Goal: Information Seeking & Learning: Find specific fact

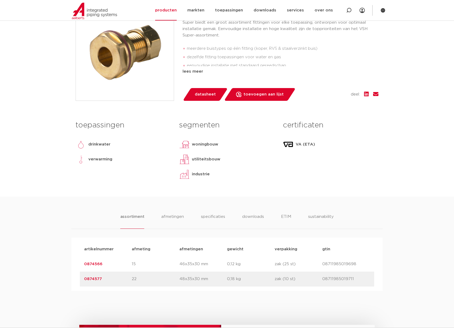
scroll to position [174, 0]
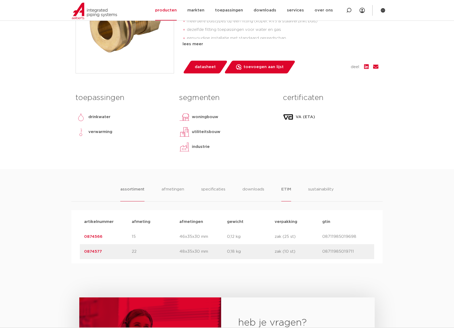
drag, startPoint x: 279, startPoint y: 188, endPoint x: 283, endPoint y: 190, distance: 4.4
click at [280, 189] on ul "assortiment [GEOGRAPHIC_DATA] specificaties downloads ETIM sustainability" at bounding box center [226, 193] width 213 height 15
click at [285, 191] on li "ETIM" at bounding box center [286, 193] width 10 height 15
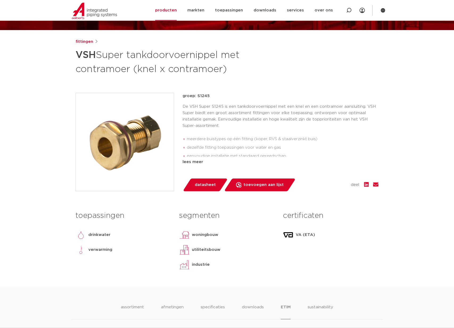
scroll to position [0, 0]
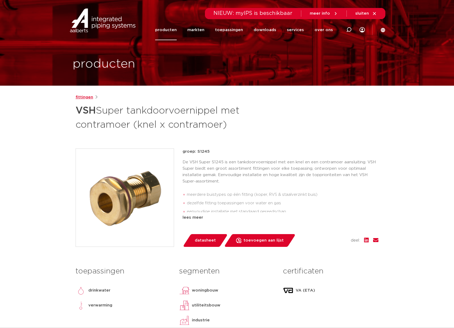
click at [82, 97] on link "fittingen" at bounding box center [85, 97] width 18 height 6
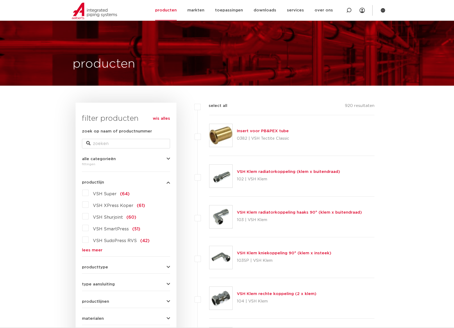
scroll to position [55, 0]
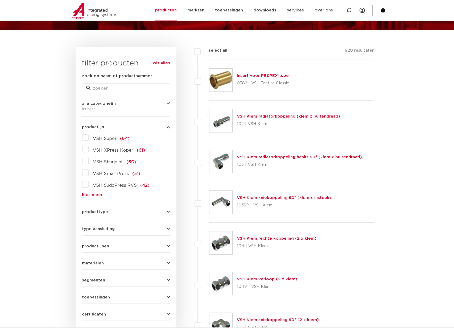
click at [89, 140] on label "VSH Super (64)" at bounding box center [109, 137] width 41 height 9
click at [0, 0] on input "VSH Super (64)" at bounding box center [0, 0] width 0 height 0
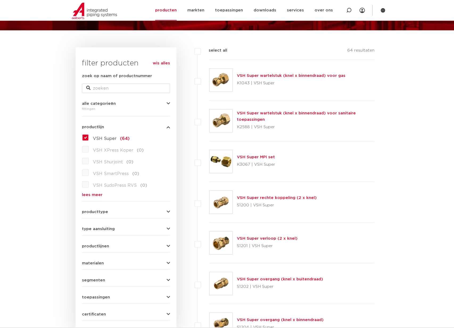
scroll to position [80, 0]
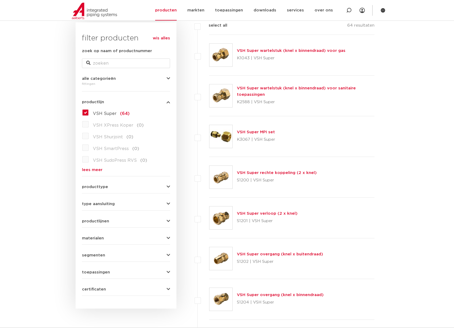
click at [275, 213] on link "VSH Super verloop (2 x knel)" at bounding box center [267, 214] width 61 height 4
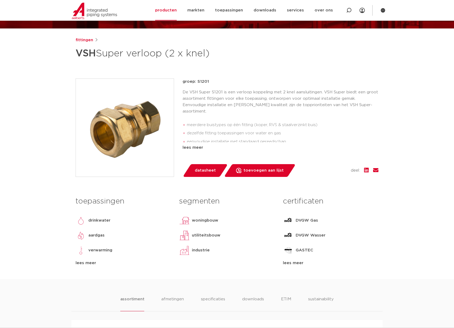
scroll to position [170, 0]
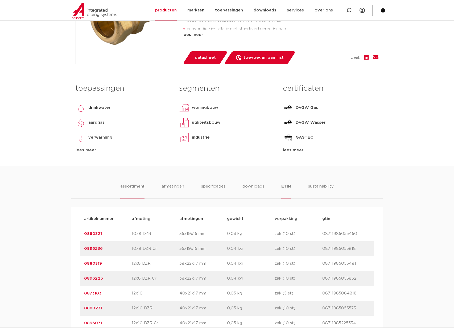
click at [290, 189] on li "ETIM" at bounding box center [286, 190] width 10 height 15
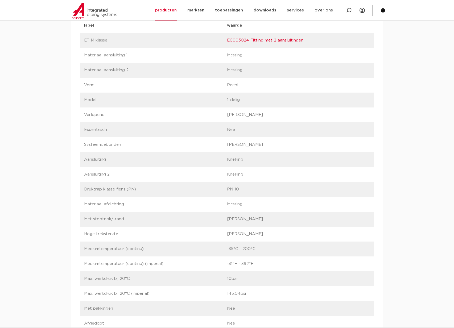
scroll to position [0, 0]
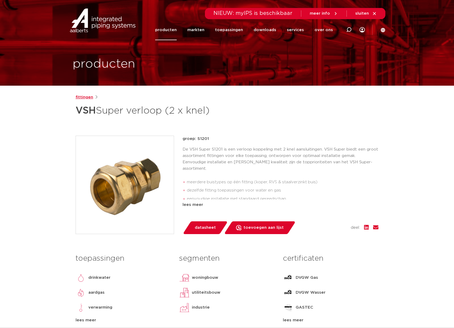
click at [86, 97] on link "fittingen" at bounding box center [85, 97] width 18 height 6
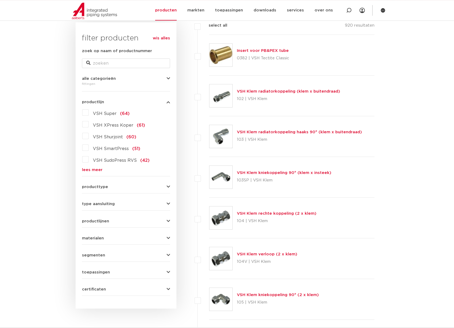
scroll to position [80, 0]
click at [89, 114] on label "VSH Super (64)" at bounding box center [109, 112] width 41 height 9
click at [0, 0] on input "VSH Super (64)" at bounding box center [0, 0] width 0 height 0
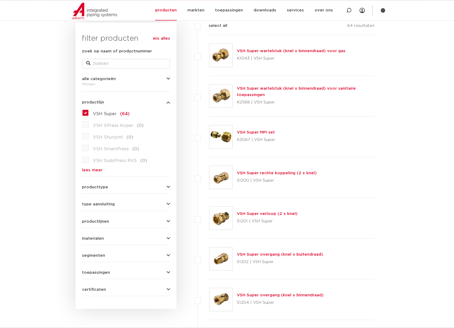
scroll to position [80, 0]
click at [332, 213] on div "VSH Super verloop (2 x knel) S1201 | VSH Super" at bounding box center [291, 218] width 165 height 41
click at [266, 214] on link "VSH Super verloop (2 x knel)" at bounding box center [267, 214] width 61 height 4
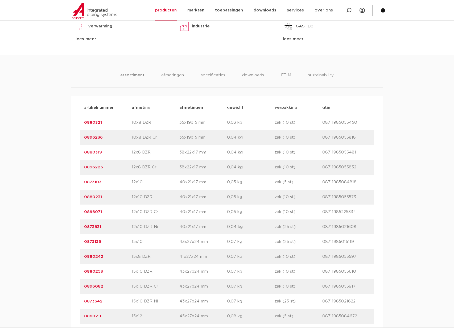
scroll to position [309, 0]
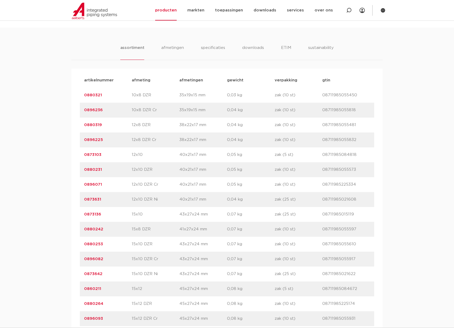
click at [92, 214] on link "0873136" at bounding box center [92, 215] width 17 height 4
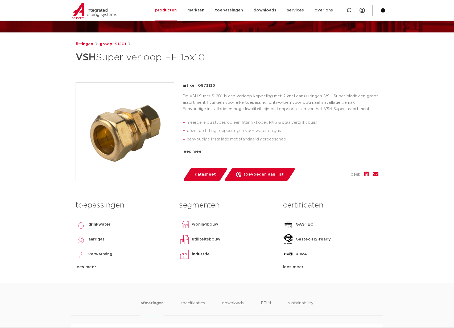
scroll to position [129, 0]
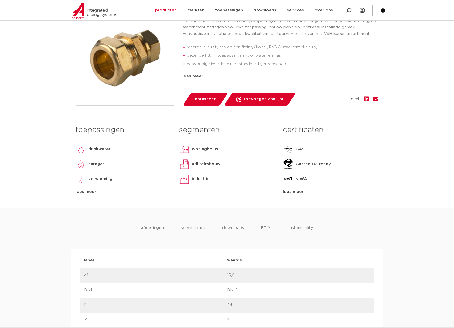
click at [265, 227] on li "ETIM" at bounding box center [266, 232] width 10 height 15
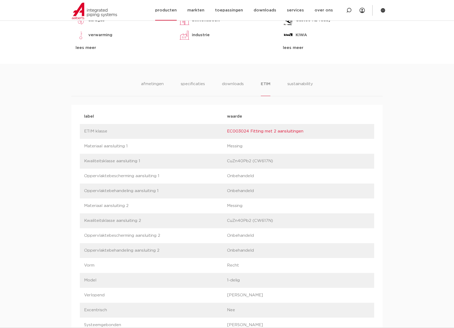
scroll to position [0, 0]
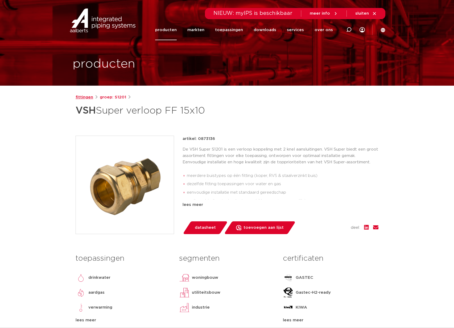
click at [83, 99] on link "fittingen" at bounding box center [85, 97] width 18 height 6
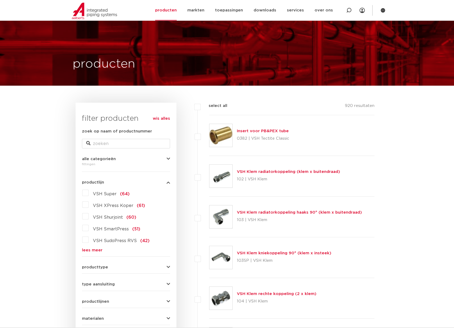
scroll to position [80, 0]
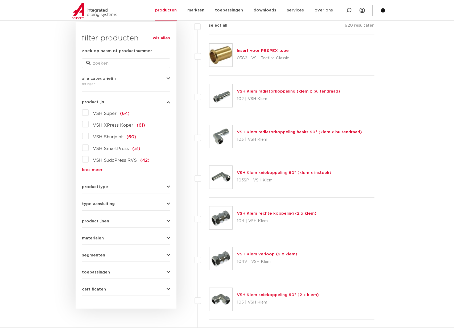
click at [95, 170] on link "lees meer" at bounding box center [126, 170] width 88 height 4
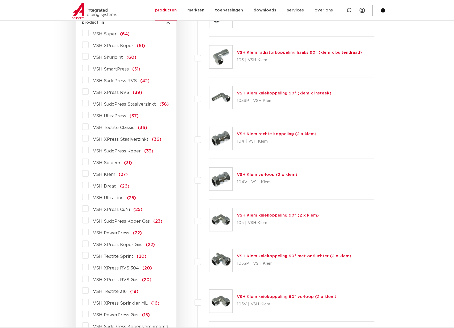
scroll to position [185, 0]
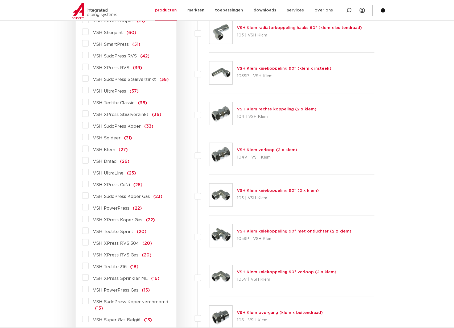
click at [89, 208] on label "VSH PowerPress (22)" at bounding box center [115, 207] width 53 height 9
click at [0, 0] on input "VSH PowerPress (22)" at bounding box center [0, 0] width 0 height 0
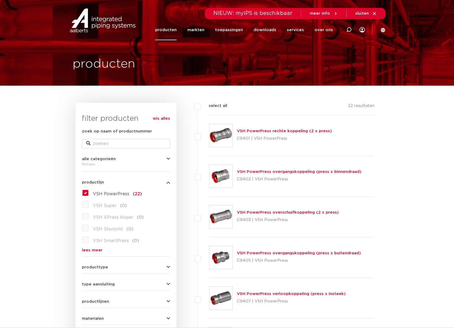
click at [89, 218] on label "VSH XPress Koper (0)" at bounding box center [116, 216] width 55 height 9
click at [89, 193] on label "VSH PowerPress (22)" at bounding box center [115, 193] width 53 height 9
click at [0, 0] on input "VSH PowerPress (22)" at bounding box center [0, 0] width 0 height 0
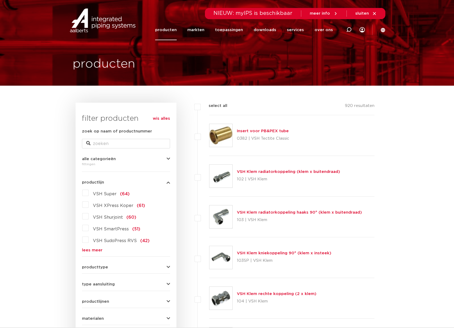
click at [89, 206] on label "VSH XPress Koper (61)" at bounding box center [117, 205] width 56 height 9
click at [0, 0] on input "VSH XPress Koper (61)" at bounding box center [0, 0] width 0 height 0
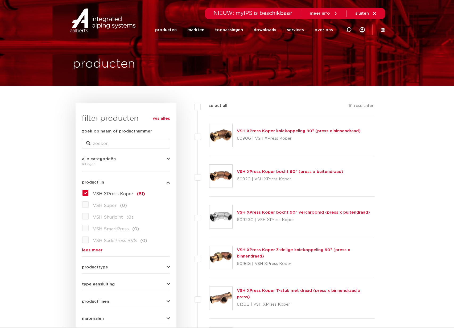
click at [89, 193] on label "VSH XPress Koper (61)" at bounding box center [117, 193] width 56 height 9
click at [0, 0] on input "VSH XPress Koper (61)" at bounding box center [0, 0] width 0 height 0
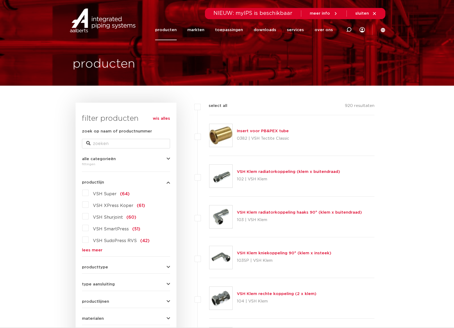
click at [96, 252] on link "lees meer" at bounding box center [126, 250] width 88 height 4
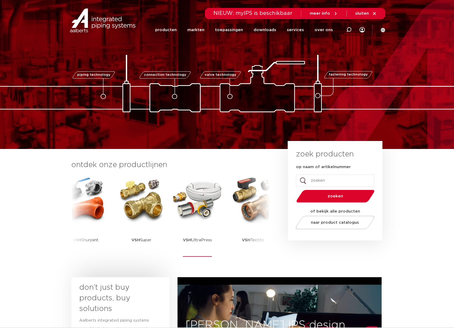
click at [200, 210] on img at bounding box center [197, 200] width 48 height 48
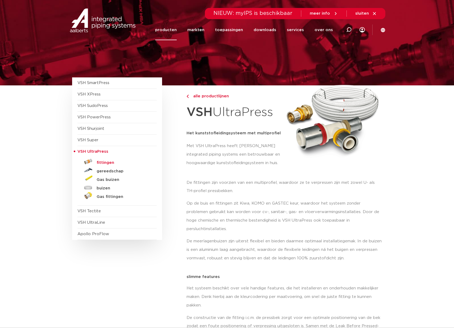
click at [105, 163] on h5 "fittingen" at bounding box center [123, 163] width 53 height 5
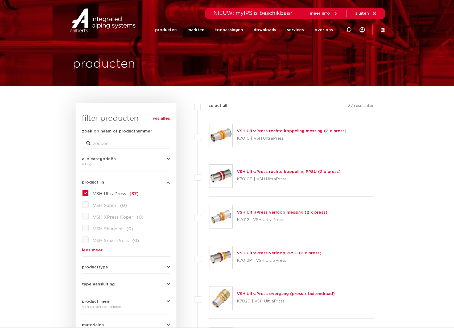
click at [269, 133] on link "VSH UltraPress rechte koppeling messing (2 x press)" at bounding box center [292, 131] width 110 height 4
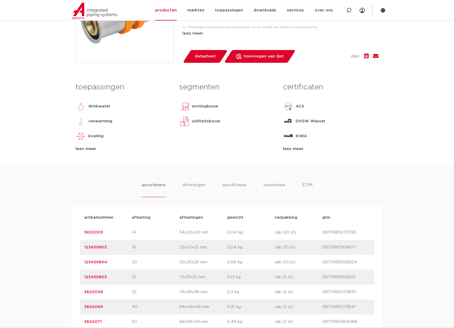
scroll to position [239, 0]
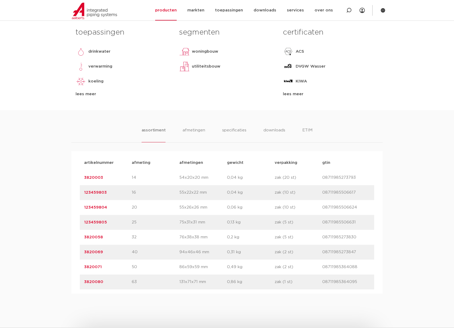
click at [95, 175] on p "3820003" at bounding box center [108, 178] width 48 height 6
click at [94, 194] on link "123459803" at bounding box center [95, 193] width 23 height 4
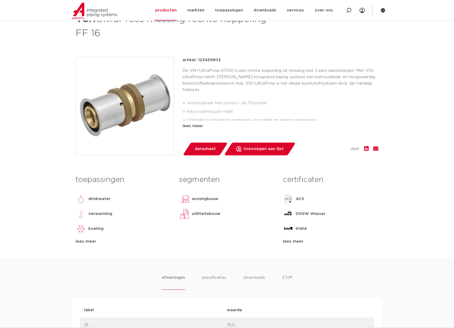
scroll to position [105, 0]
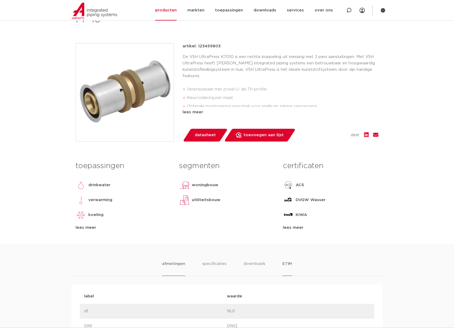
click at [287, 263] on li "ETIM" at bounding box center [288, 268] width 10 height 15
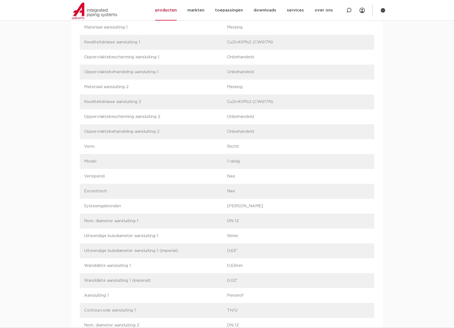
scroll to position [455, 0]
